Goal: Task Accomplishment & Management: Manage account settings

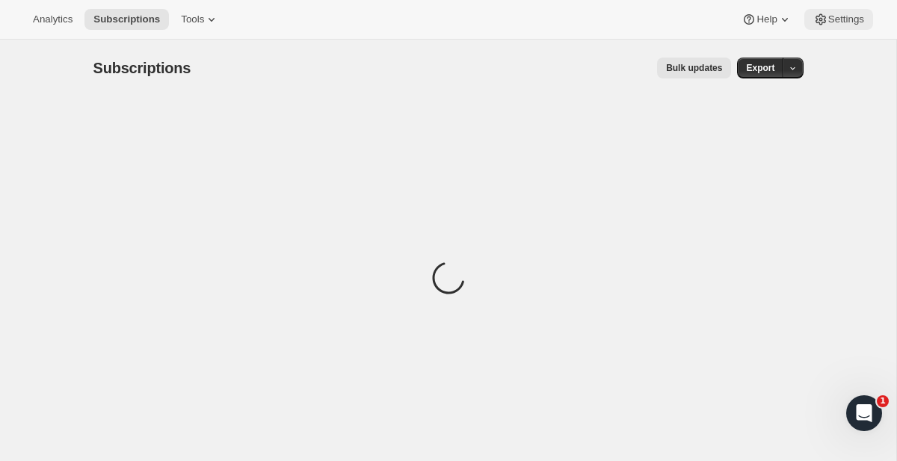
click at [828, 17] on span "Settings" at bounding box center [846, 19] width 36 height 12
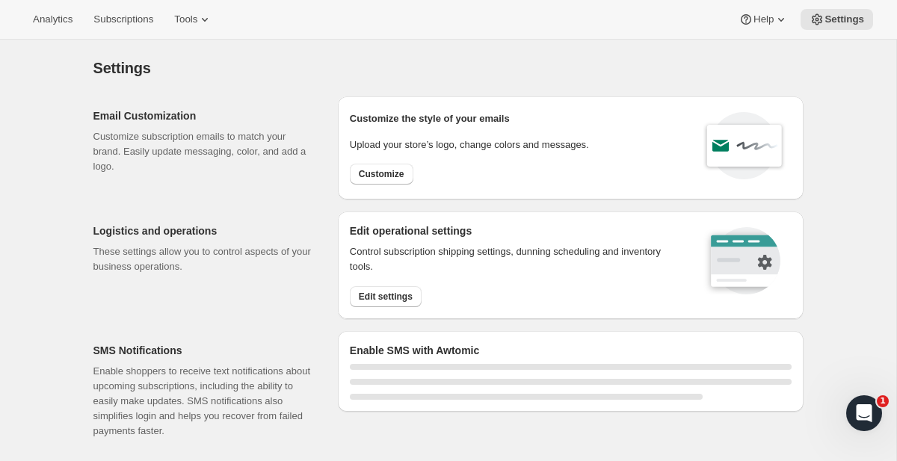
select select "22:00"
select select "09:00"
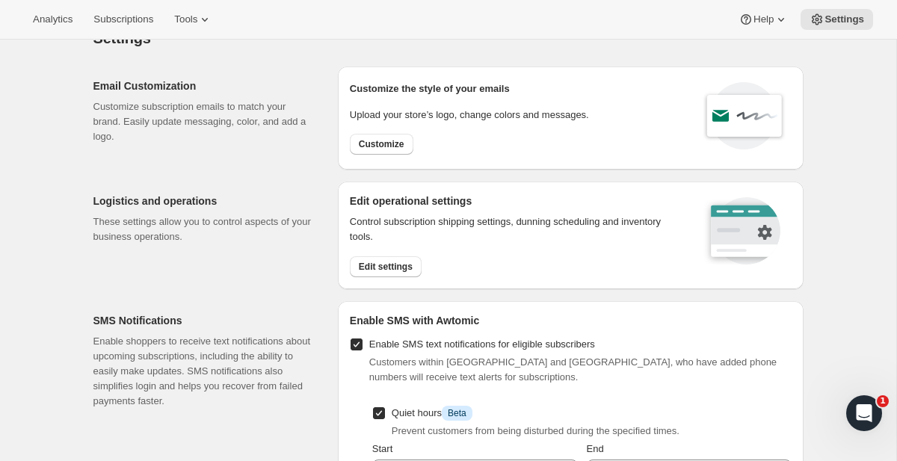
scroll to position [19, 0]
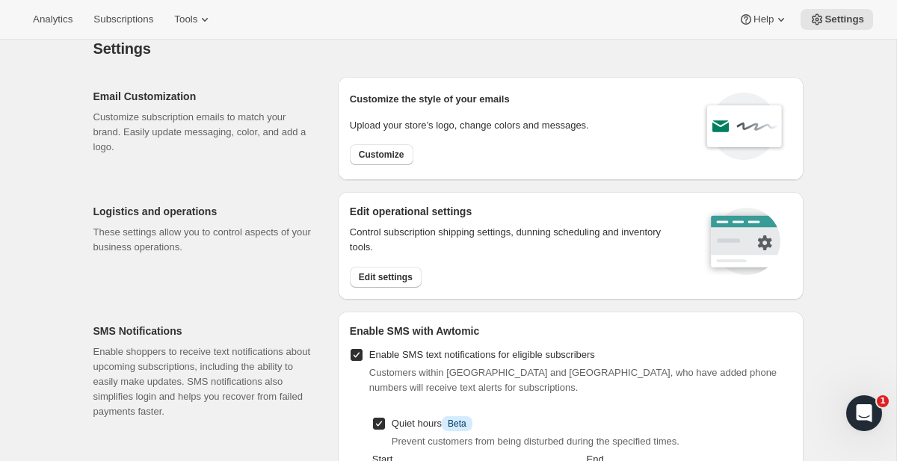
click at [375, 260] on div "Control subscription shipping settings, [PERSON_NAME] scheduling and inventory …" at bounding box center [517, 256] width 334 height 63
click at [375, 271] on button "Edit settings" at bounding box center [386, 277] width 72 height 21
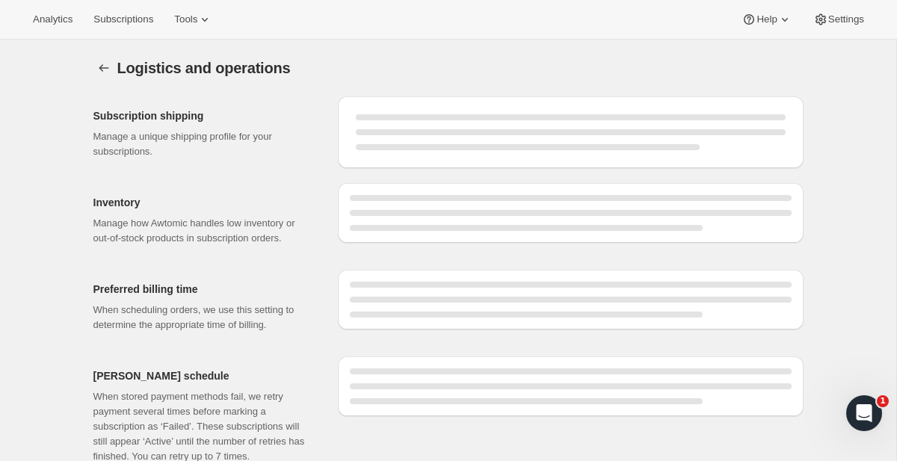
select select "DAY"
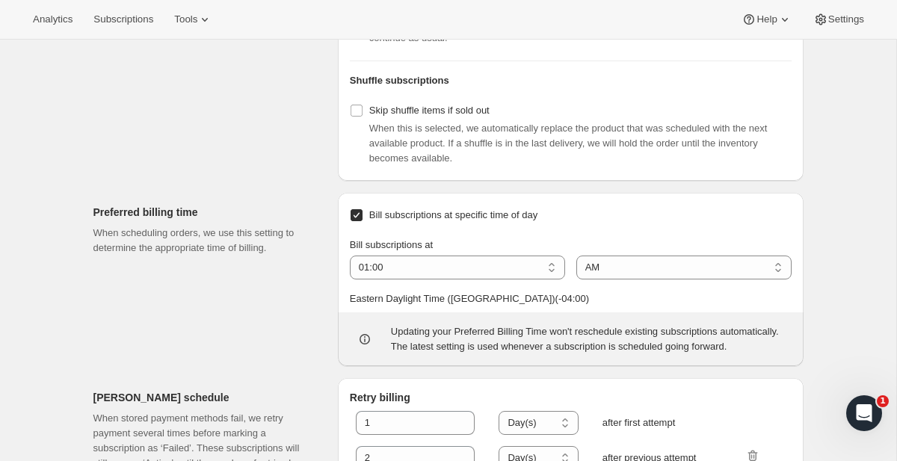
scroll to position [662, 0]
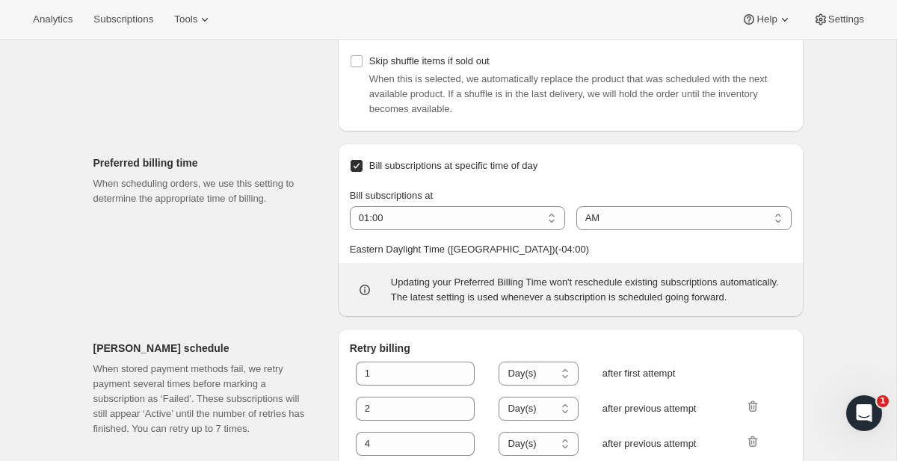
click at [437, 305] on p "Updating your Preferred Billing Time won't reschedule existing subscriptions au…" at bounding box center [591, 290] width 401 height 30
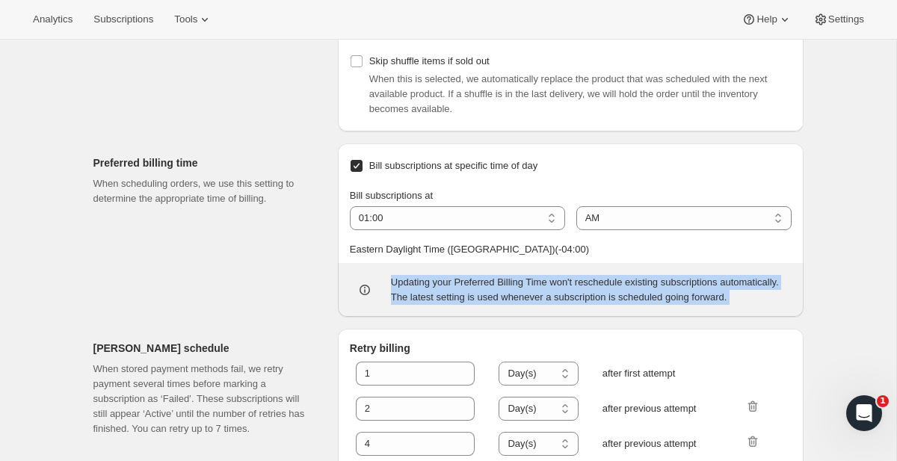
click at [437, 305] on p "Updating your Preferred Billing Time won't reschedule existing subscriptions au…" at bounding box center [591, 290] width 401 height 30
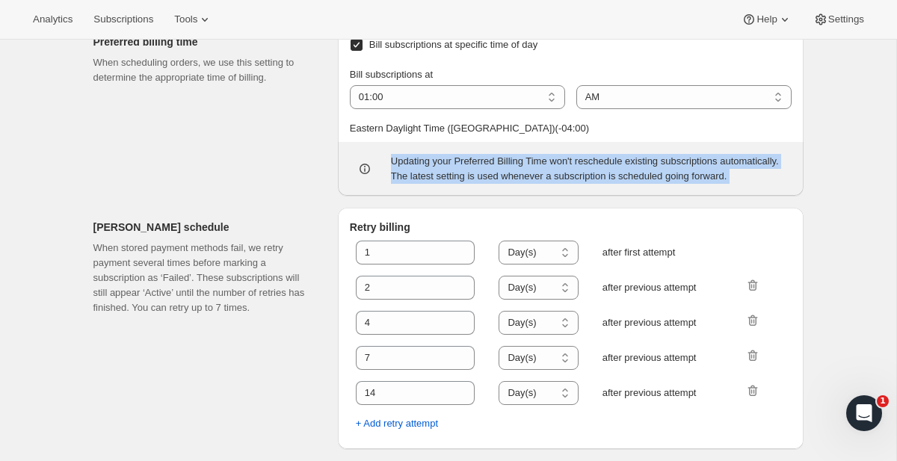
scroll to position [827, 0]
click at [555, 244] on select "Hour(s) Day(s)" at bounding box center [538, 253] width 79 height 24
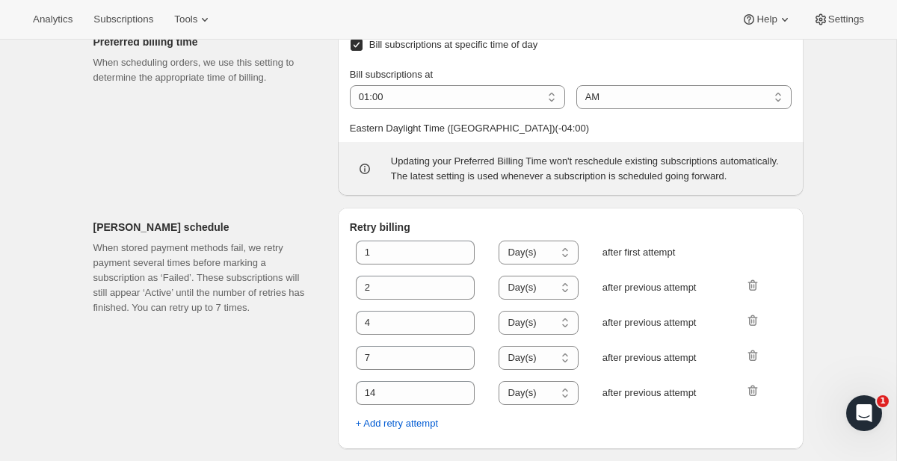
click at [589, 203] on div "[PERSON_NAME] schedule When stored payment methods fail, we retry payment sever…" at bounding box center [443, 322] width 722 height 253
click at [73, 13] on span "Analytics" at bounding box center [53, 19] width 40 height 12
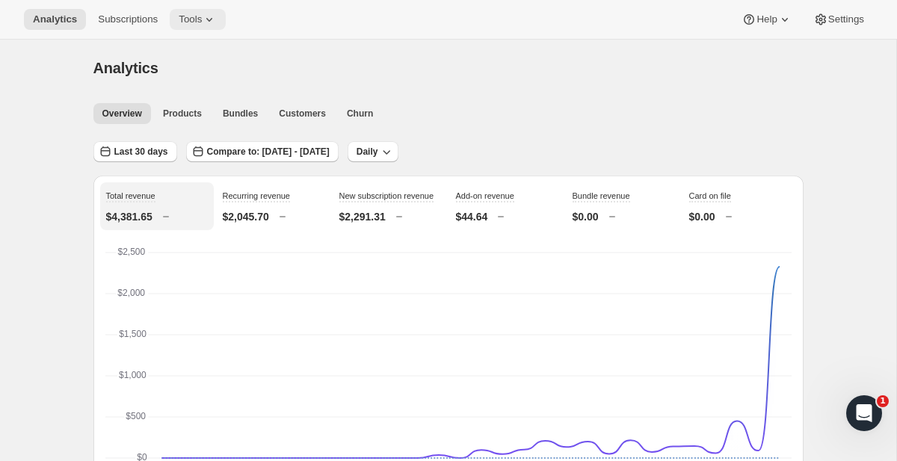
click at [198, 17] on span "Tools" at bounding box center [190, 19] width 23 height 12
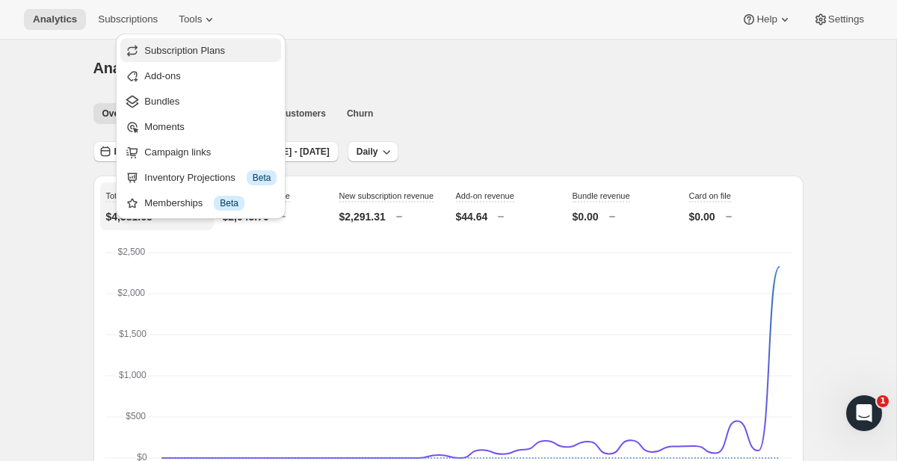
click at [206, 45] on span "Subscription Plans" at bounding box center [184, 50] width 81 height 11
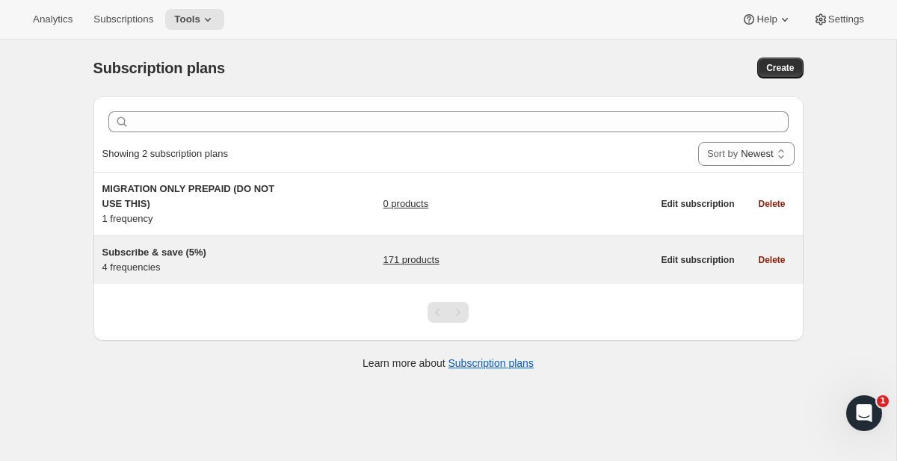
click at [408, 267] on link "171 products" at bounding box center [411, 260] width 56 height 15
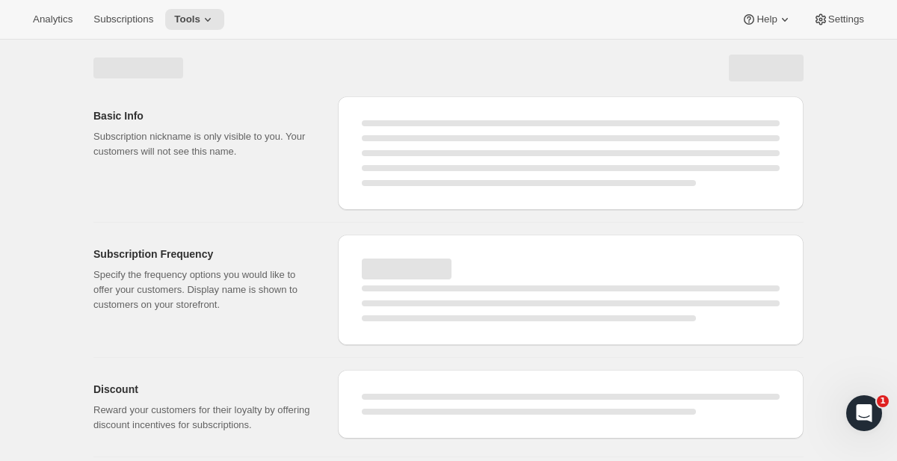
select select "WEEK"
select select "MONTH"
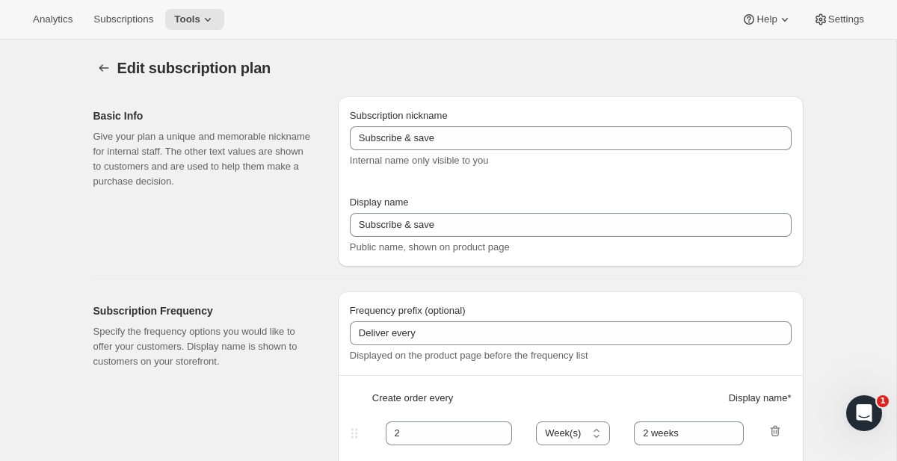
type input "Subscribe & save (5%)"
type input "Subscribe & Save"
type input "1"
type input "1 week"
type input "2"
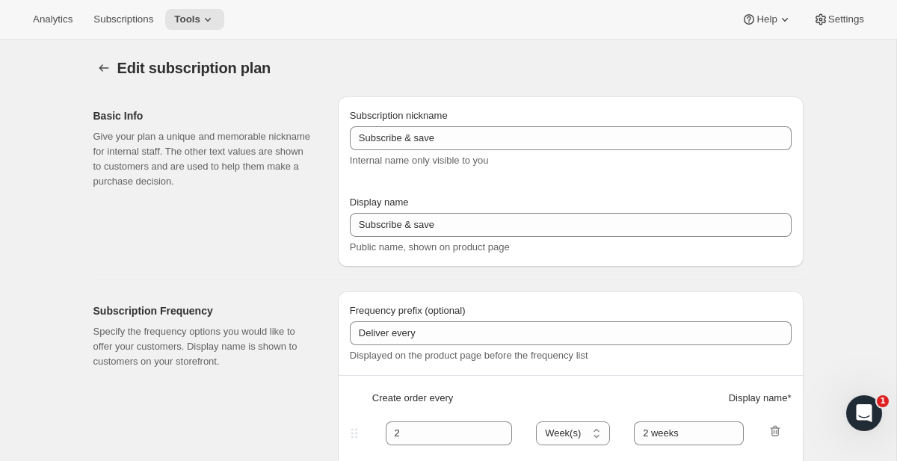
select select "WEEK"
type input "2 weeks"
type input "5"
select select "WEEK"
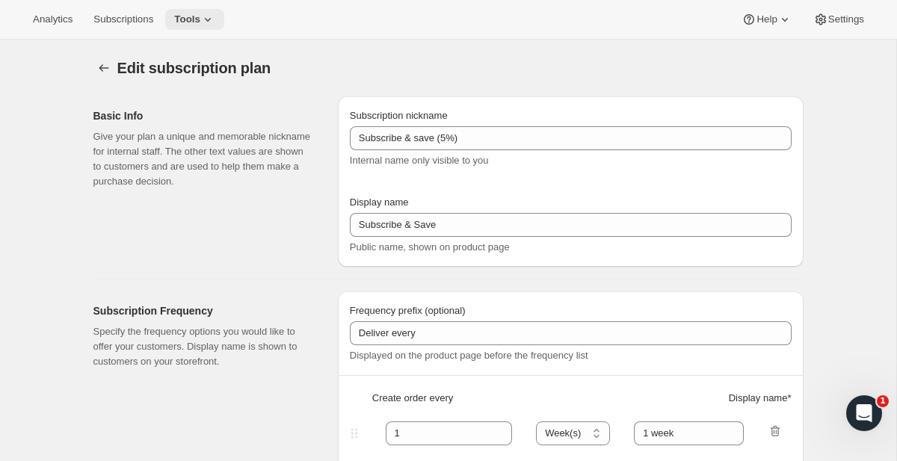
click at [200, 21] on span "Tools" at bounding box center [187, 19] width 26 height 12
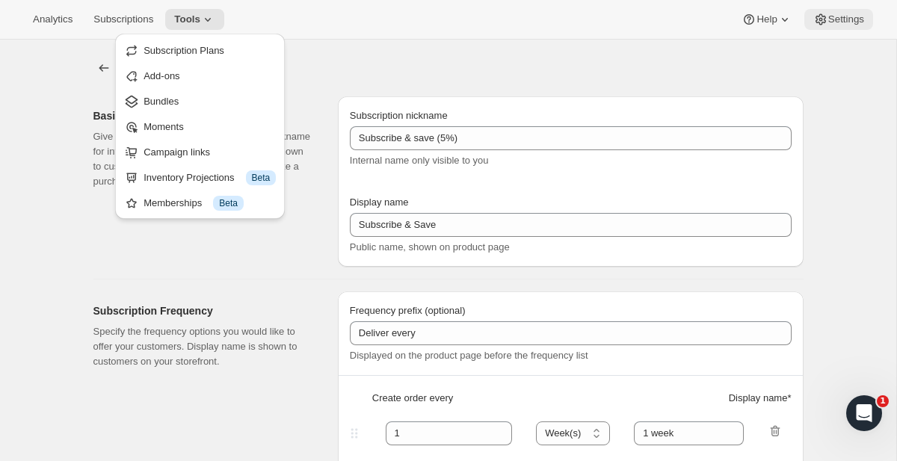
click at [858, 13] on span "Settings" at bounding box center [846, 19] width 36 height 12
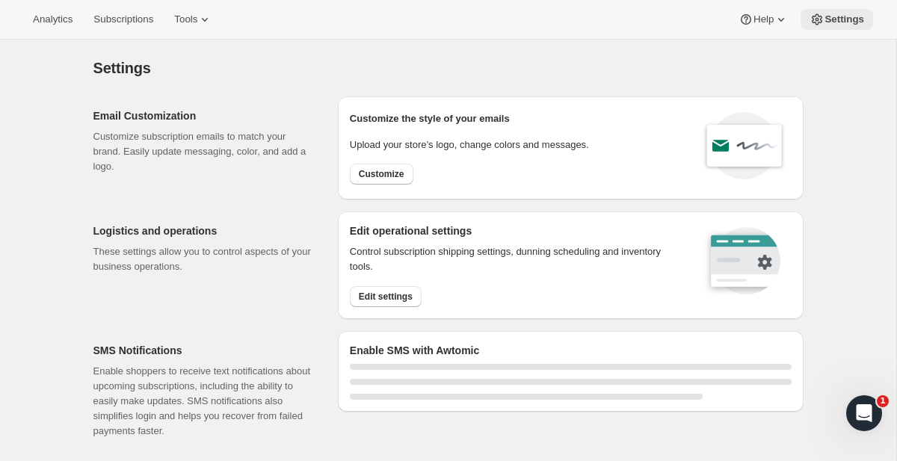
select select "22:00"
select select "09:00"
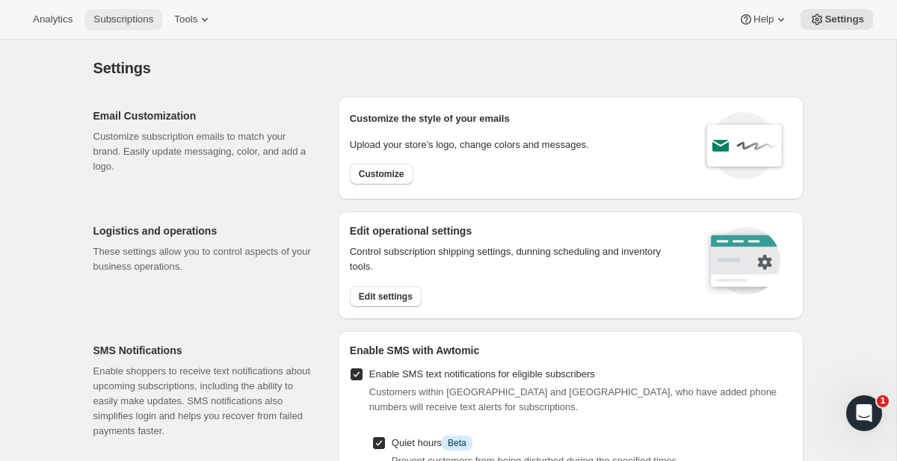
click at [149, 13] on span "Subscriptions" at bounding box center [123, 19] width 60 height 12
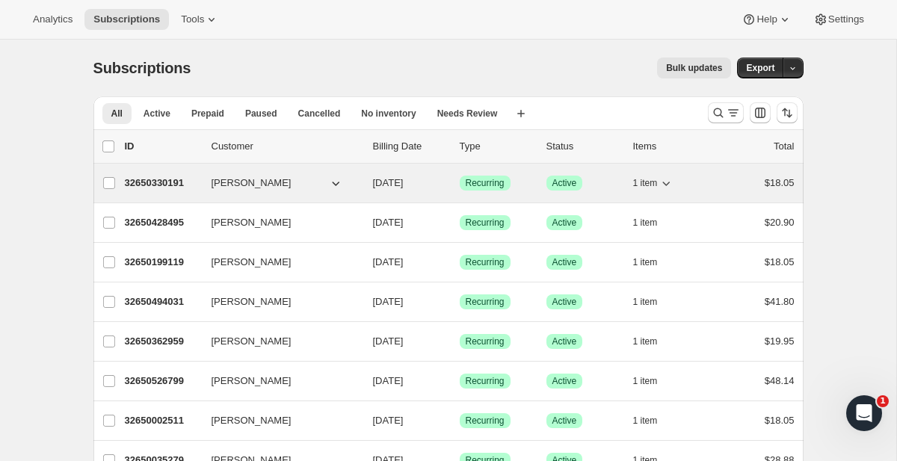
click at [179, 186] on p "32650330191" at bounding box center [162, 183] width 75 height 15
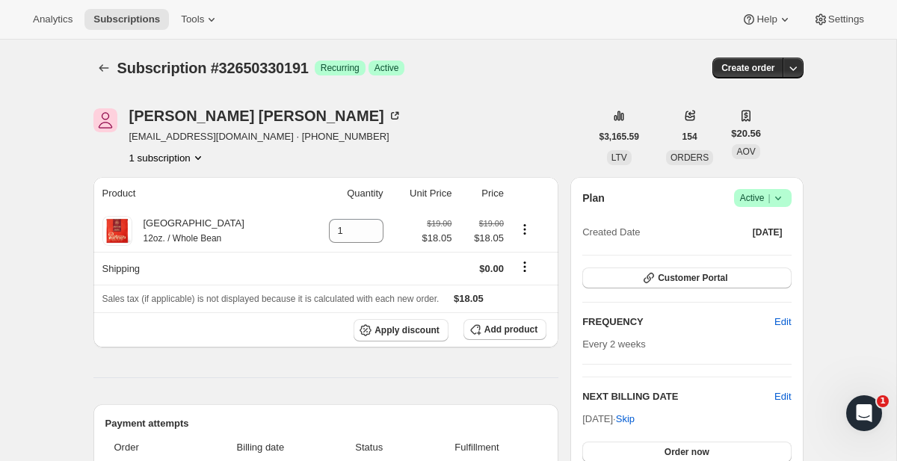
click at [188, 156] on button "1 subscription" at bounding box center [167, 157] width 76 height 15
click at [288, 142] on span "[EMAIL_ADDRESS][DOMAIN_NAME] · [PHONE_NUMBER]" at bounding box center [265, 136] width 273 height 15
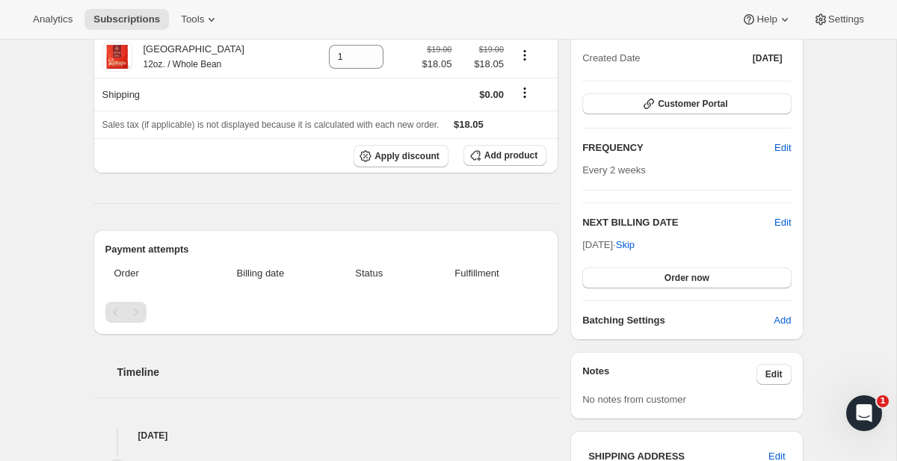
scroll to position [276, 0]
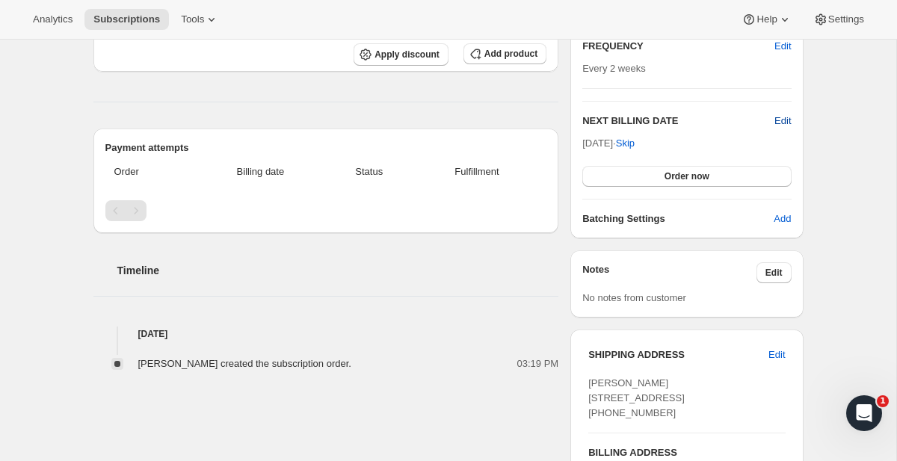
click at [782, 124] on span "Edit" at bounding box center [783, 121] width 16 height 15
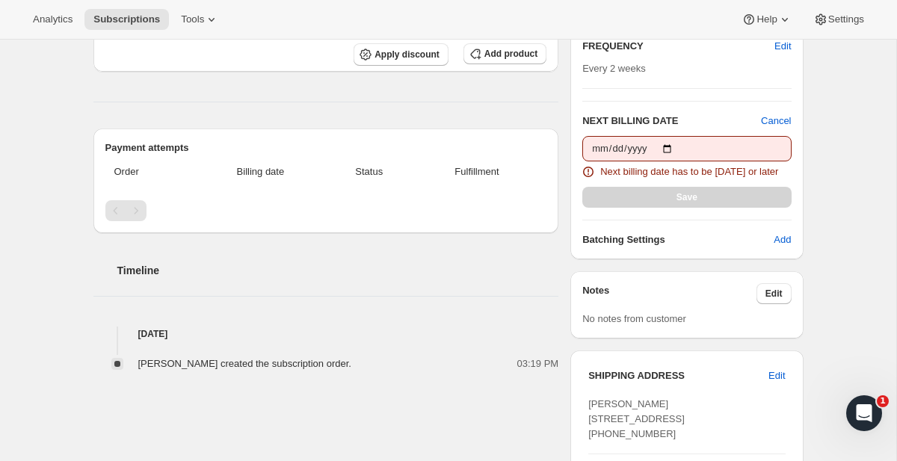
click at [815, 134] on div "Subscription #32650330191. This page is ready Subscription #32650330191 Success…" at bounding box center [449, 263] width 746 height 999
click at [784, 124] on span "Cancel" at bounding box center [776, 121] width 30 height 15
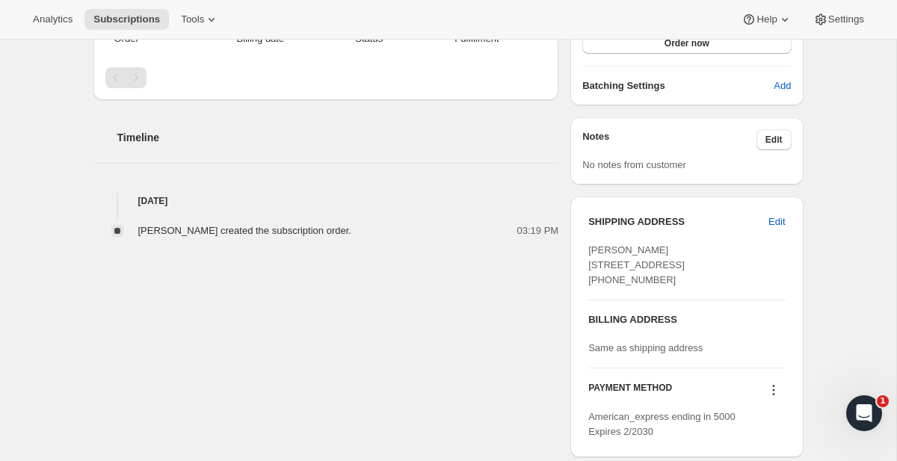
scroll to position [0, 0]
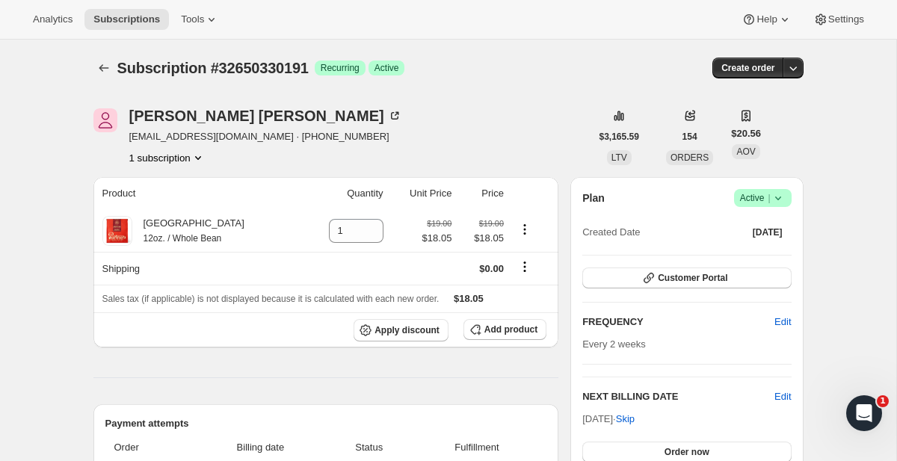
click at [173, 158] on button "1 subscription" at bounding box center [167, 157] width 76 height 15
click at [109, 73] on icon "Subscriptions" at bounding box center [103, 68] width 15 height 15
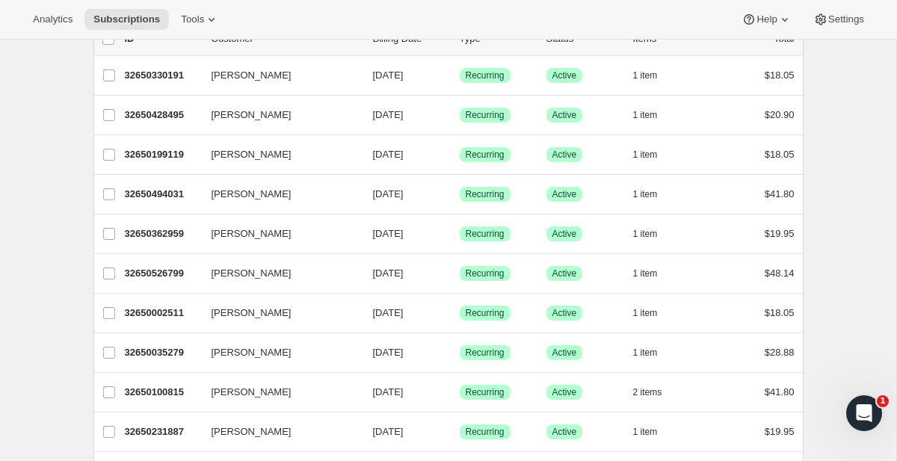
scroll to position [415, 0]
